Goal: Check status: Check status

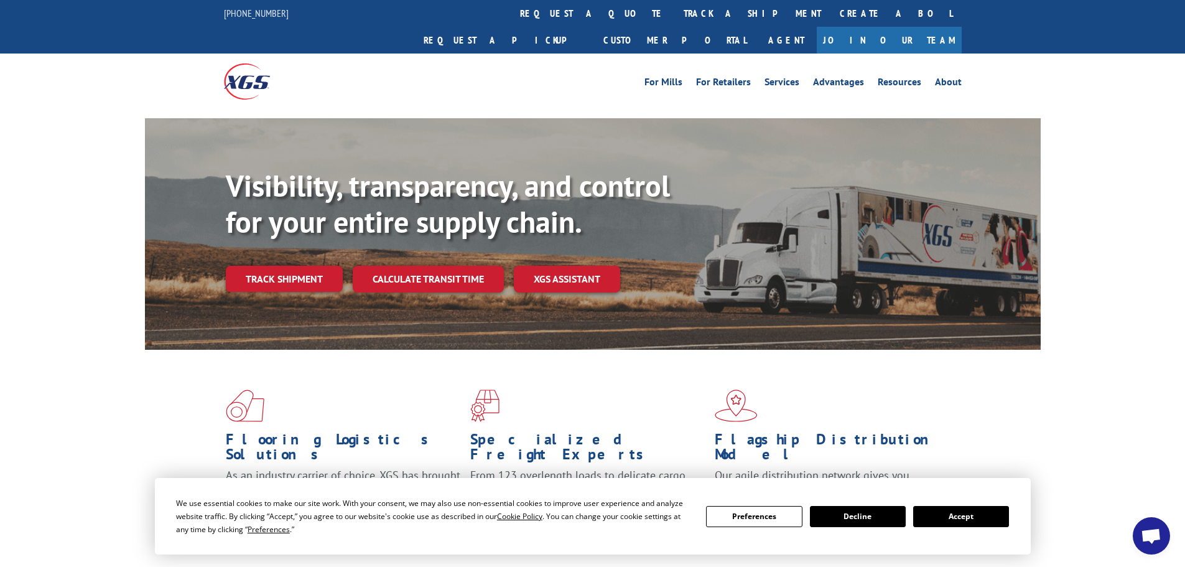
click at [975, 517] on button "Accept" at bounding box center [961, 516] width 96 height 21
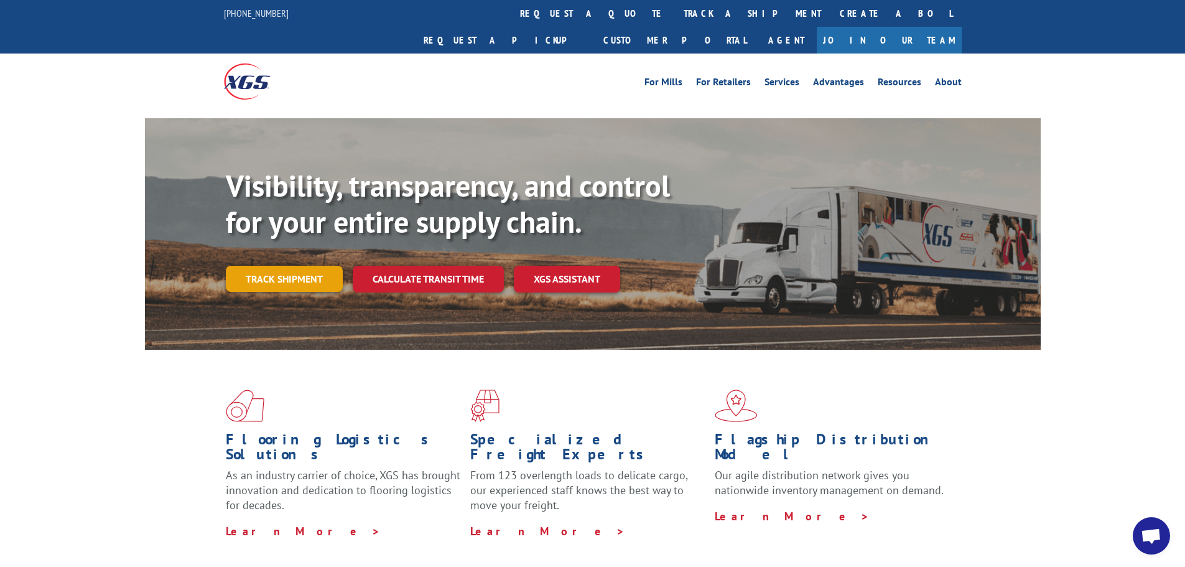
click at [279, 266] on link "Track shipment" at bounding box center [284, 279] width 117 height 26
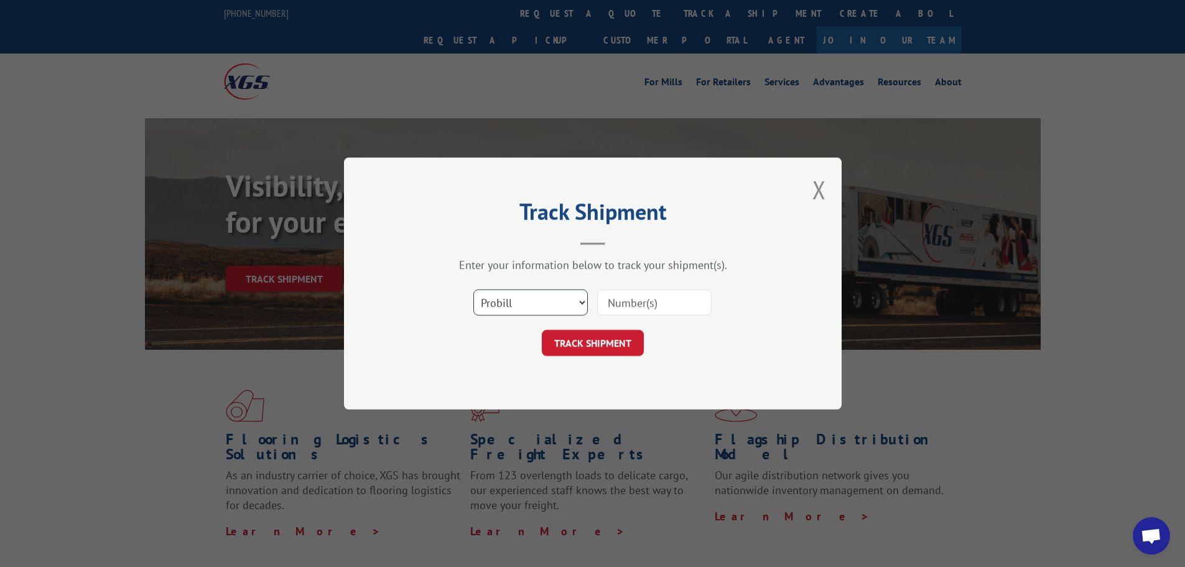
click at [546, 305] on select "Select category... Probill BOL PO" at bounding box center [530, 302] width 114 height 26
select select "bol"
click at [473, 289] on select "Select category... Probill BOL PO" at bounding box center [530, 302] width 114 height 26
click at [613, 307] on input at bounding box center [654, 302] width 114 height 26
paste input "5221261"
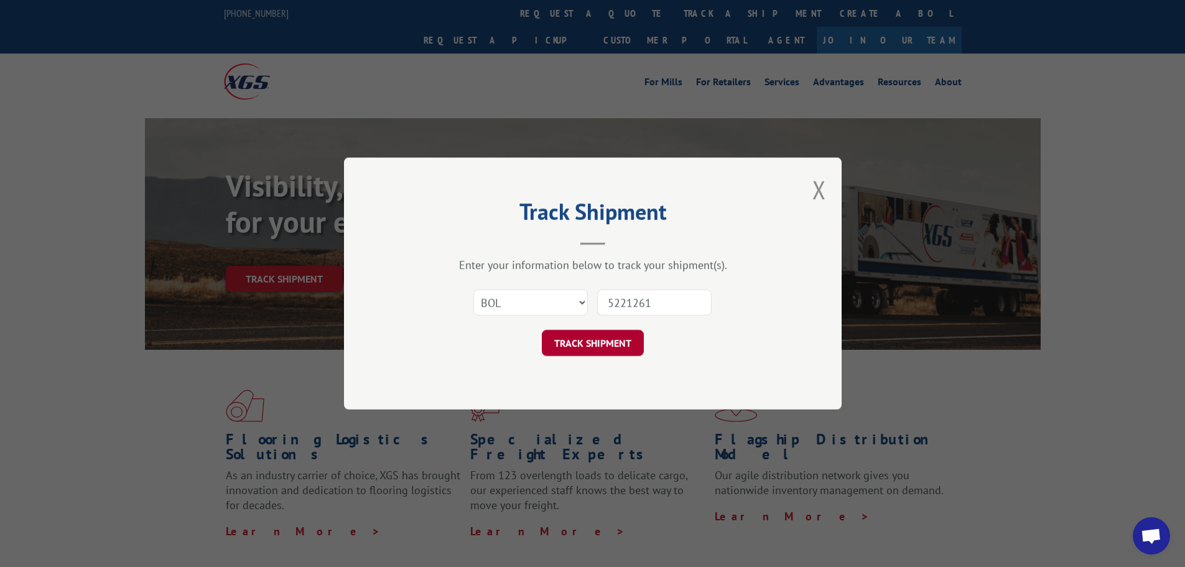
type input "5221261"
click at [580, 340] on button "TRACK SHIPMENT" at bounding box center [593, 343] width 102 height 26
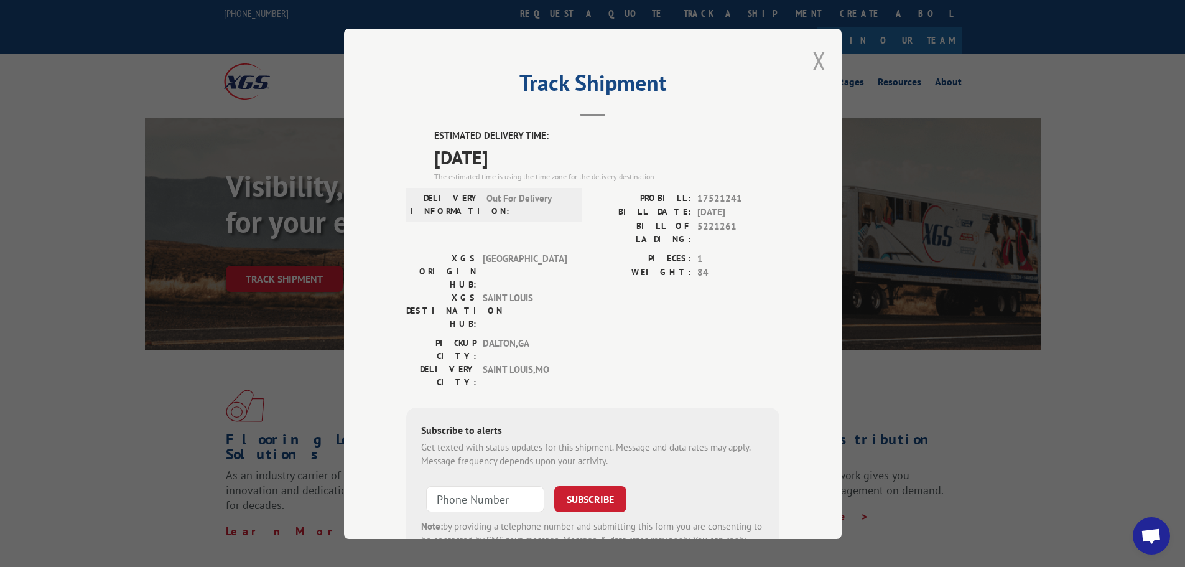
click at [817, 63] on button "Close modal" at bounding box center [819, 60] width 14 height 33
